Goal: Information Seeking & Learning: Learn about a topic

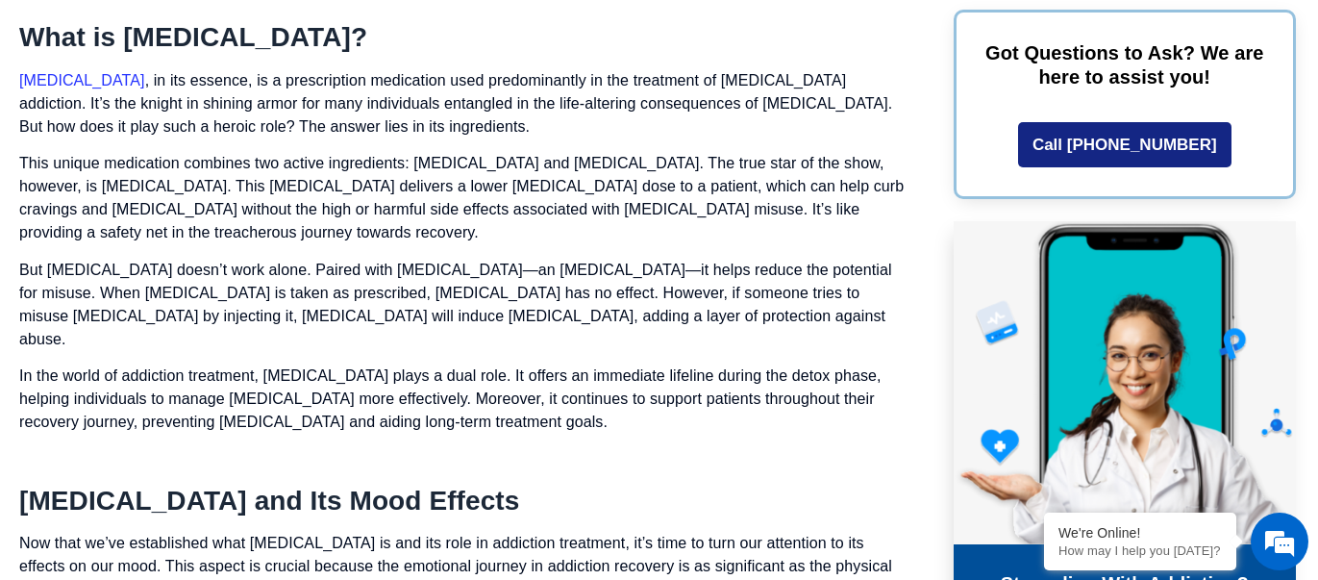
scroll to position [1914, 0]
click at [305, 446] on p at bounding box center [464, 457] width 891 height 23
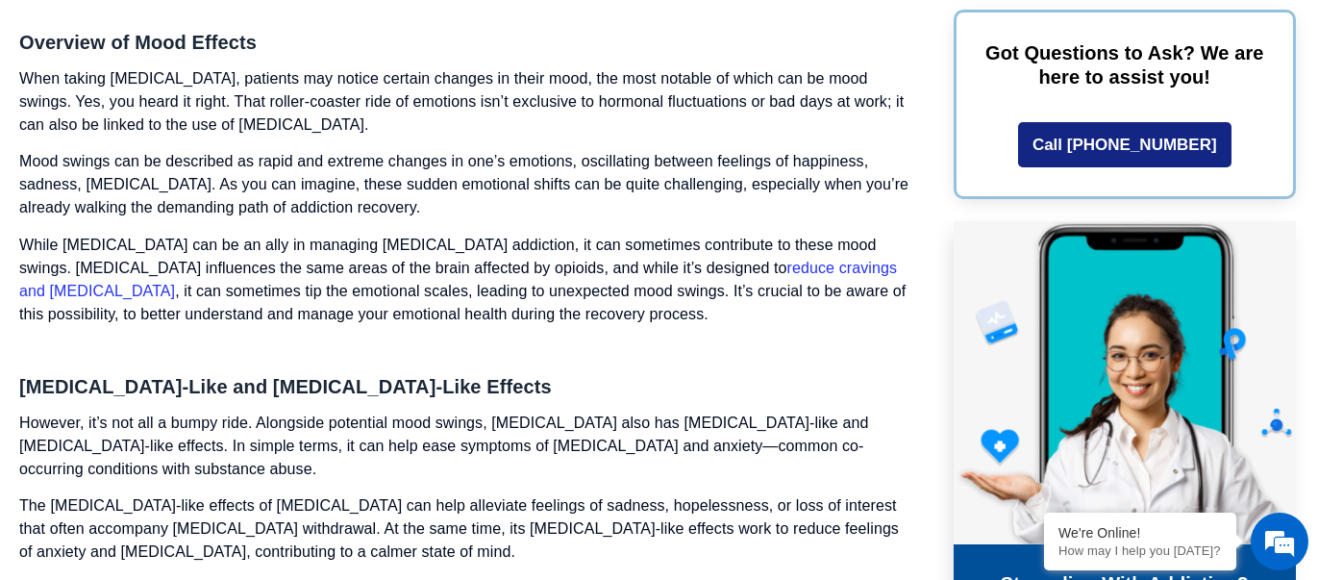
scroll to position [2568, 0]
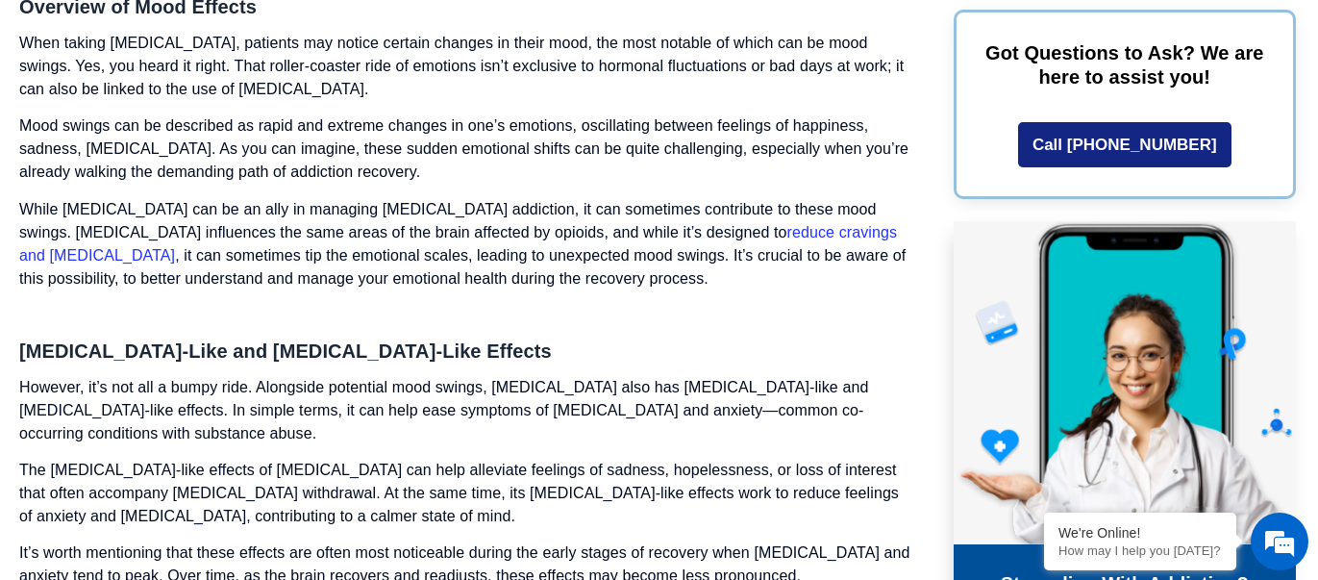
click at [815, 224] on link "reduce cravings and [MEDICAL_DATA]" at bounding box center [458, 243] width 878 height 39
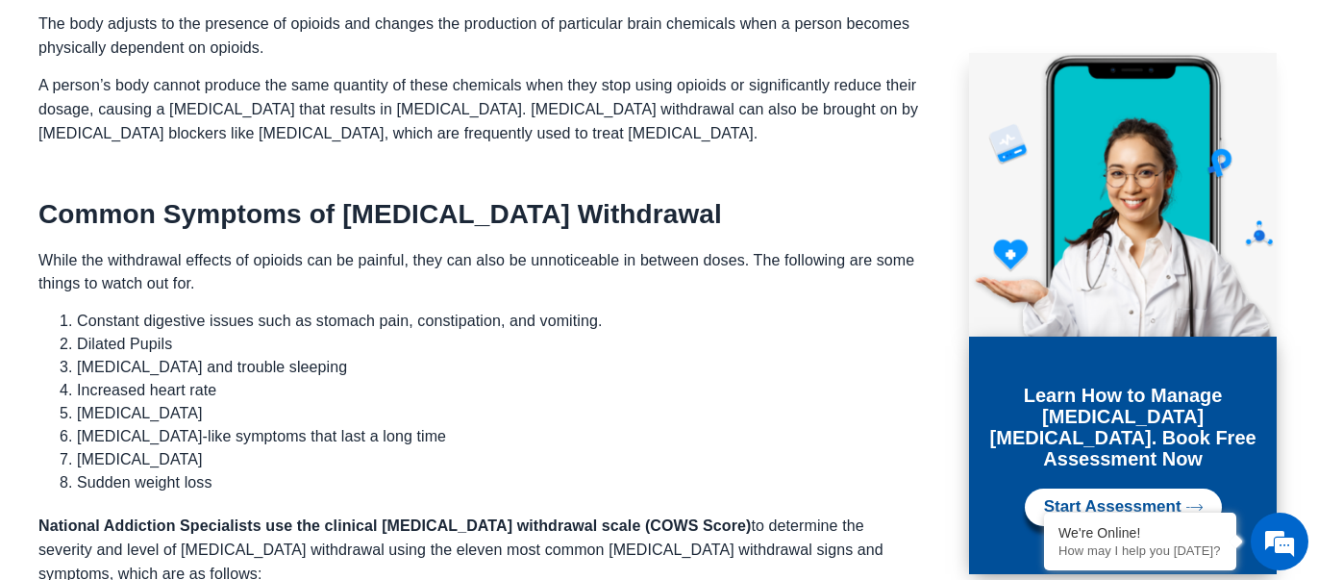
scroll to position [948, 0]
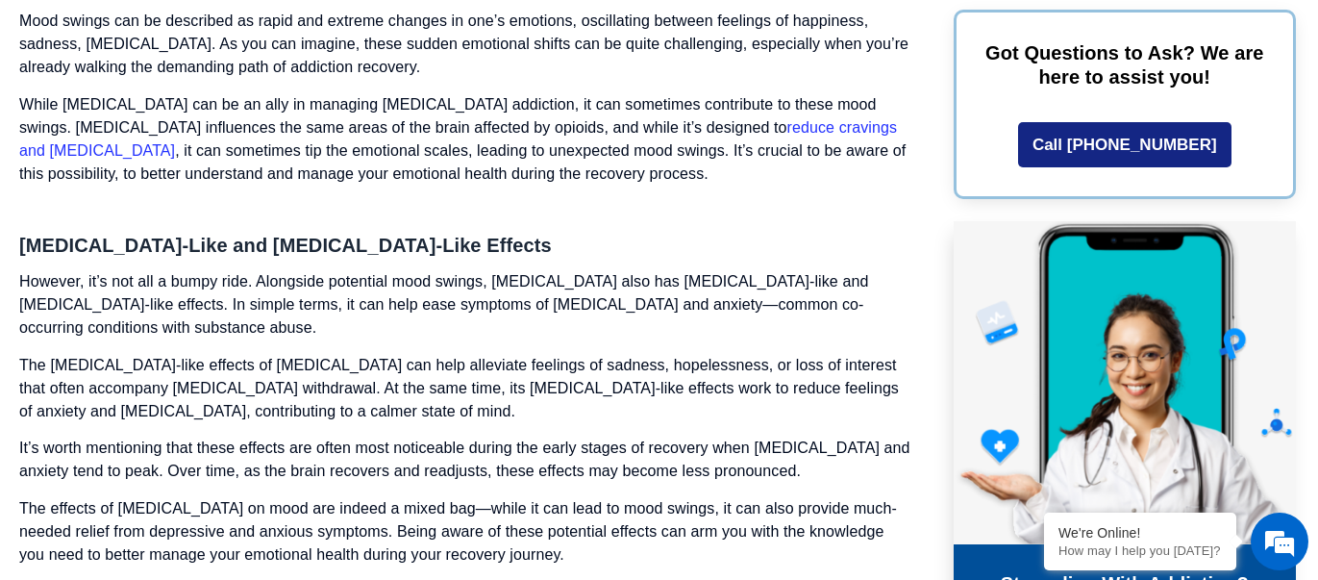
scroll to position [2800, 0]
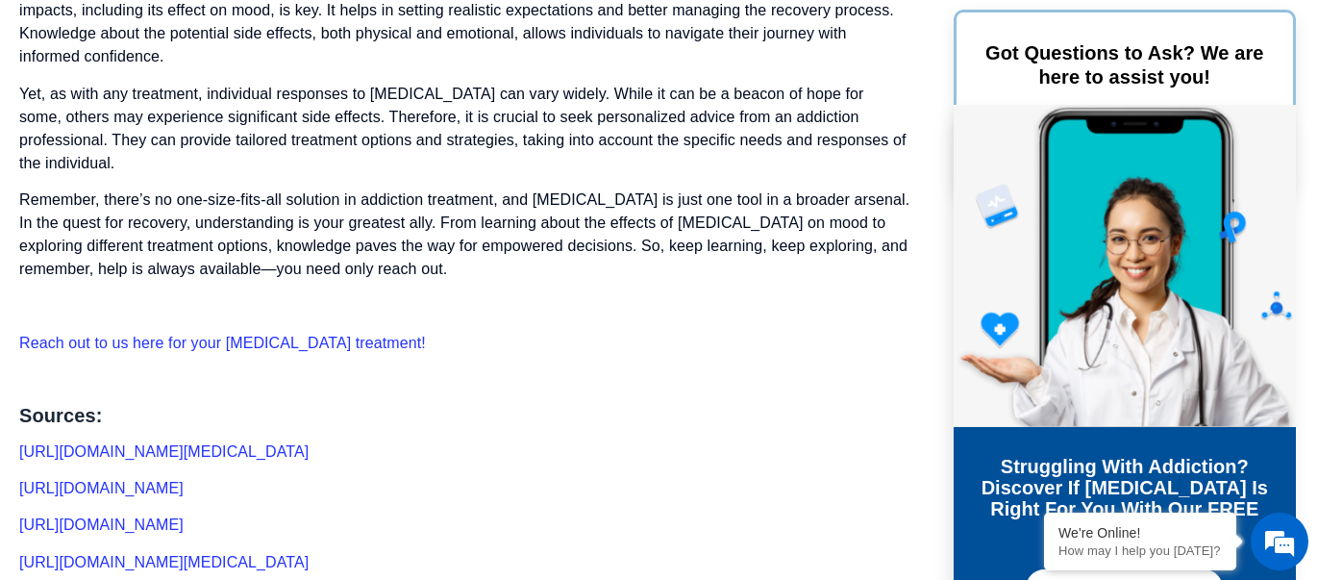
scroll to position [6423, 0]
